Goal: Information Seeking & Learning: Understand process/instructions

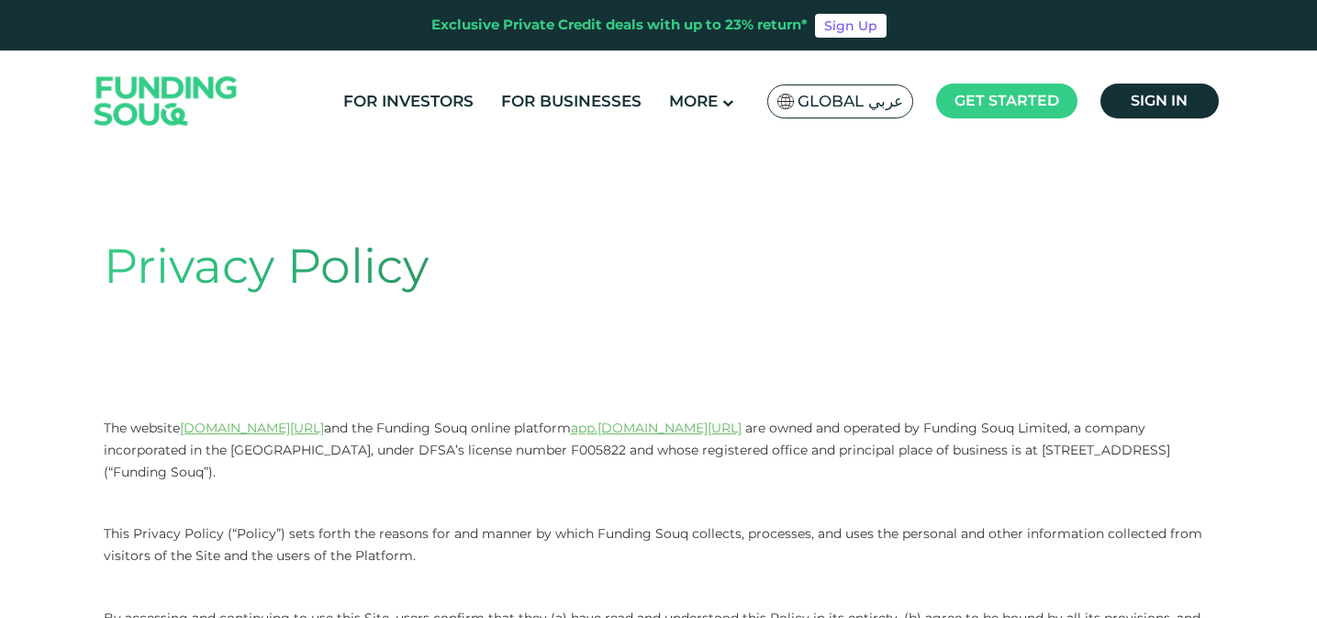
click at [866, 110] on span "Global عربي" at bounding box center [850, 101] width 106 height 21
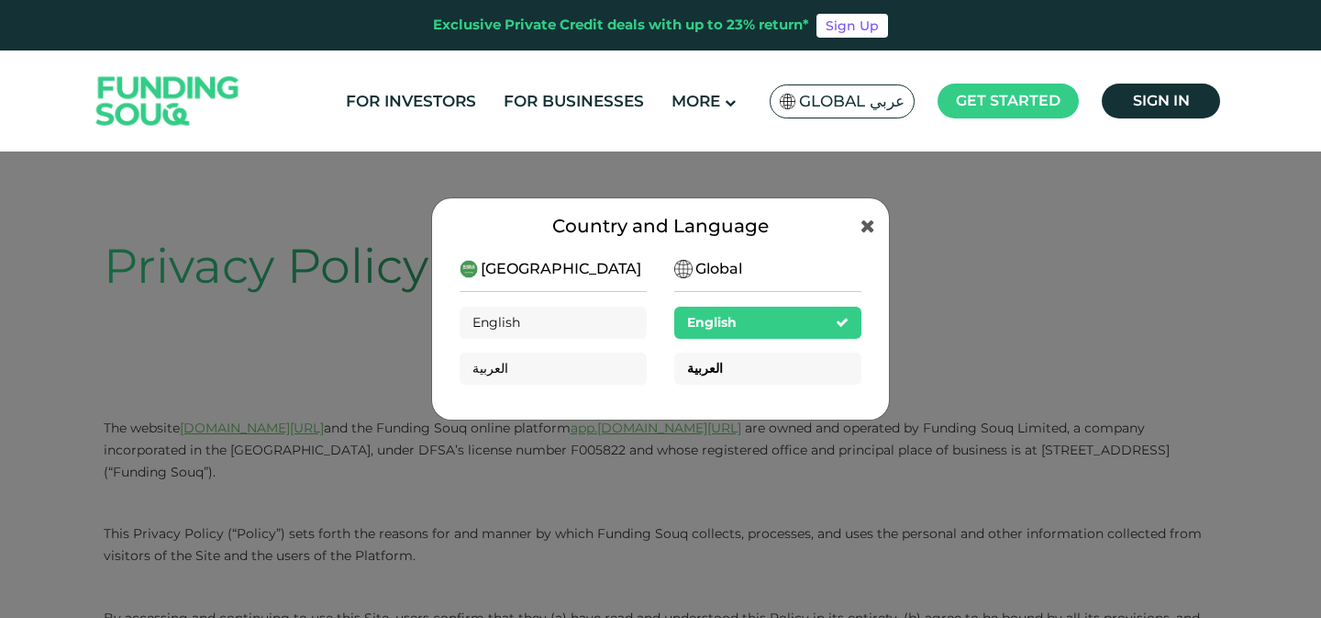
click at [738, 367] on div "العربية" at bounding box center [767, 368] width 187 height 32
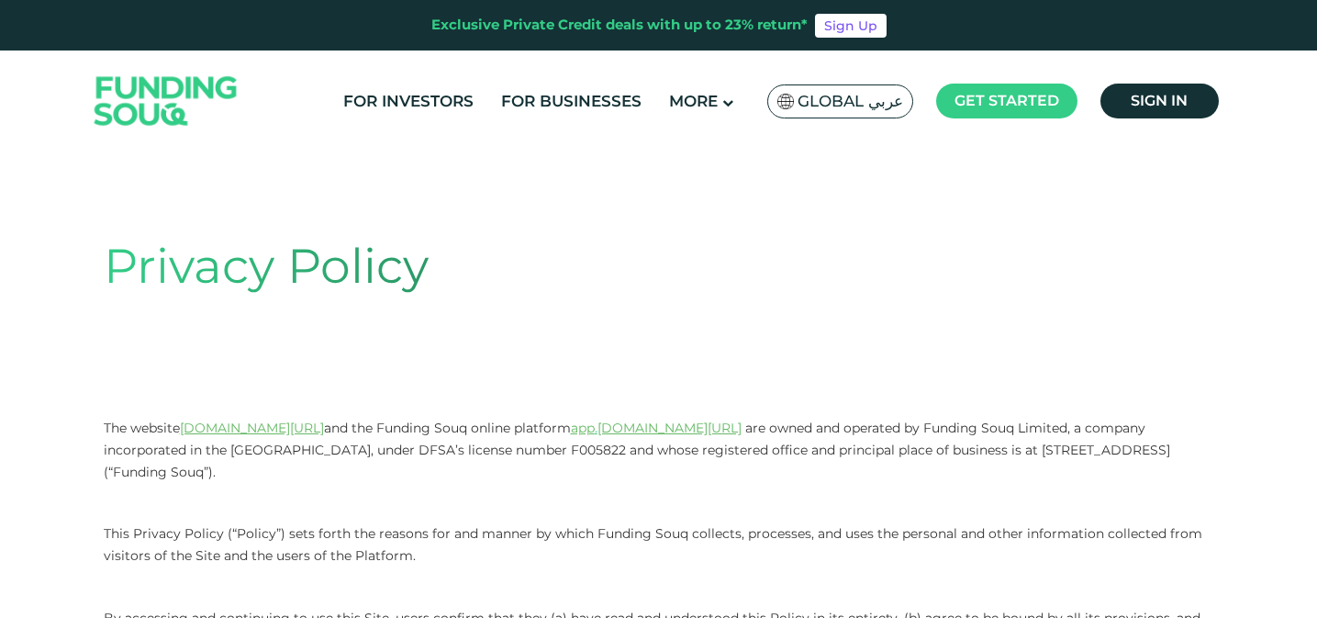
click at [889, 111] on div "Global عربي" at bounding box center [840, 101] width 146 height 34
click at [886, 106] on span "Global عربي" at bounding box center [850, 101] width 106 height 21
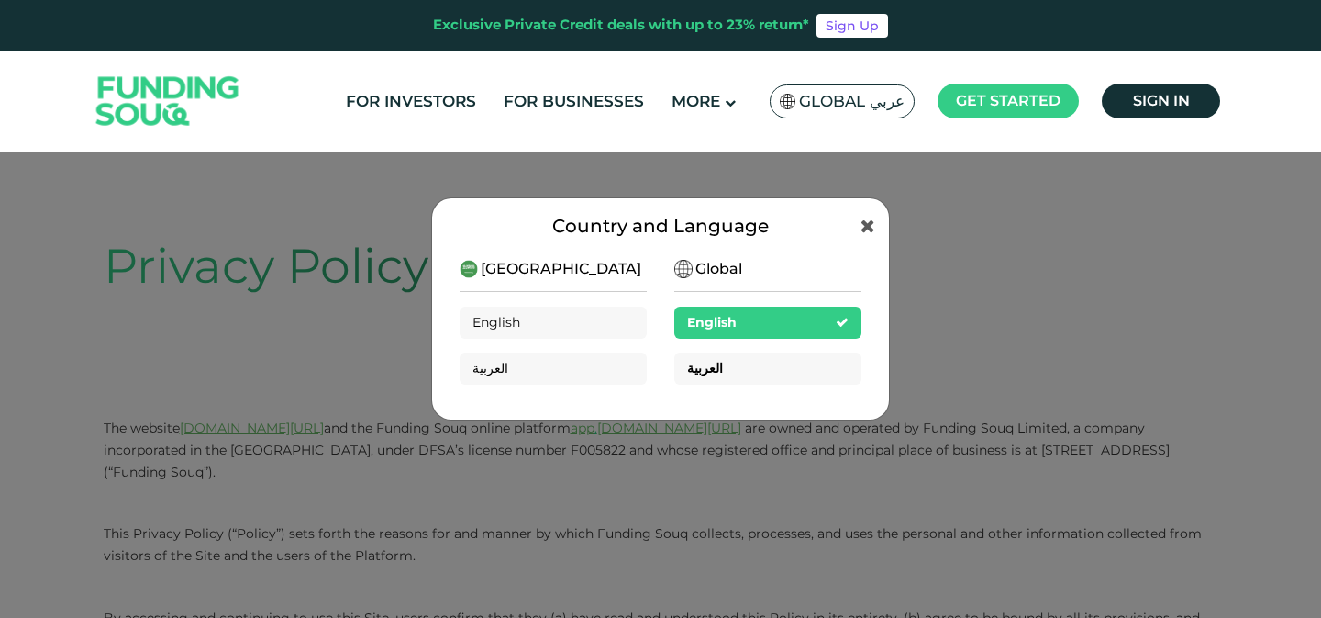
click at [720, 368] on span "العربية" at bounding box center [705, 368] width 36 height 17
